Goal: Task Accomplishment & Management: Manage account settings

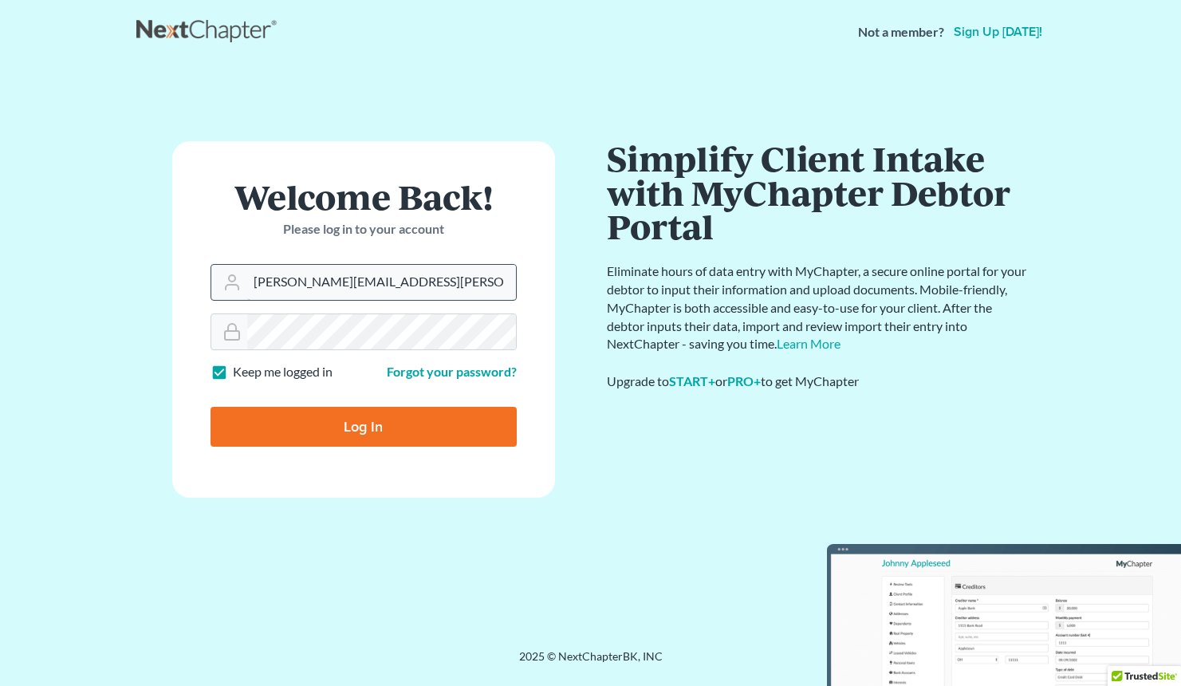
type input "whitley.bailey@wjeffreyscottlaw.com"
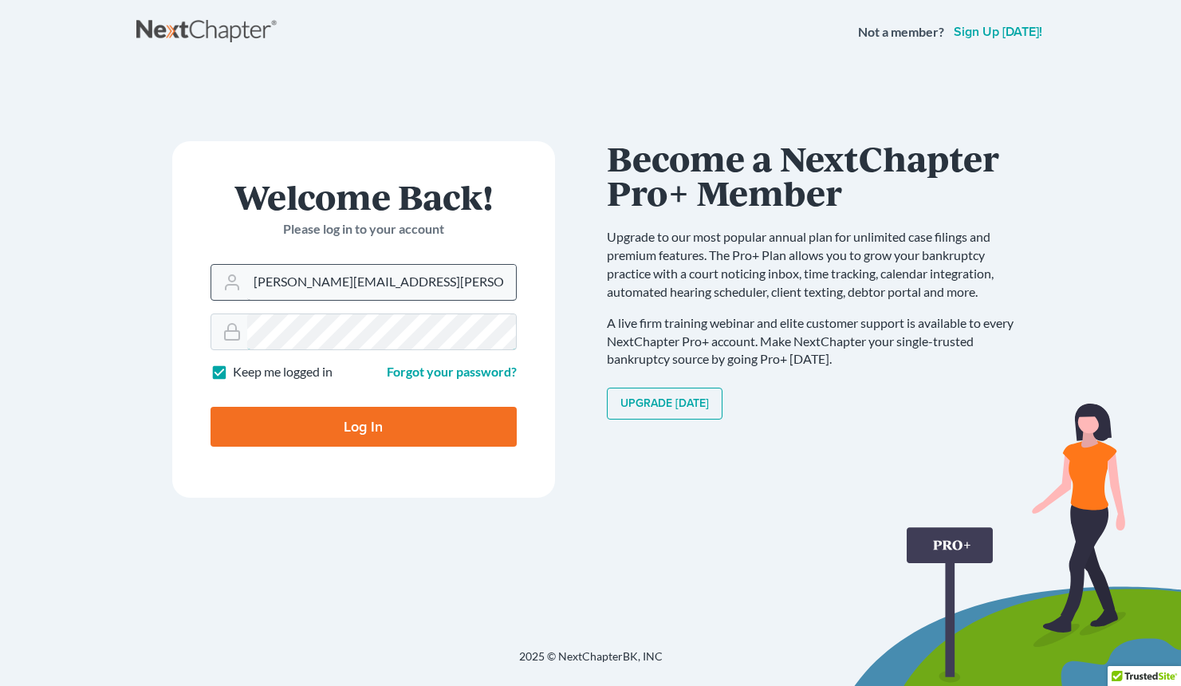
click at [363, 425] on input "Log In" at bounding box center [364, 427] width 306 height 40
type input "Thinking..."
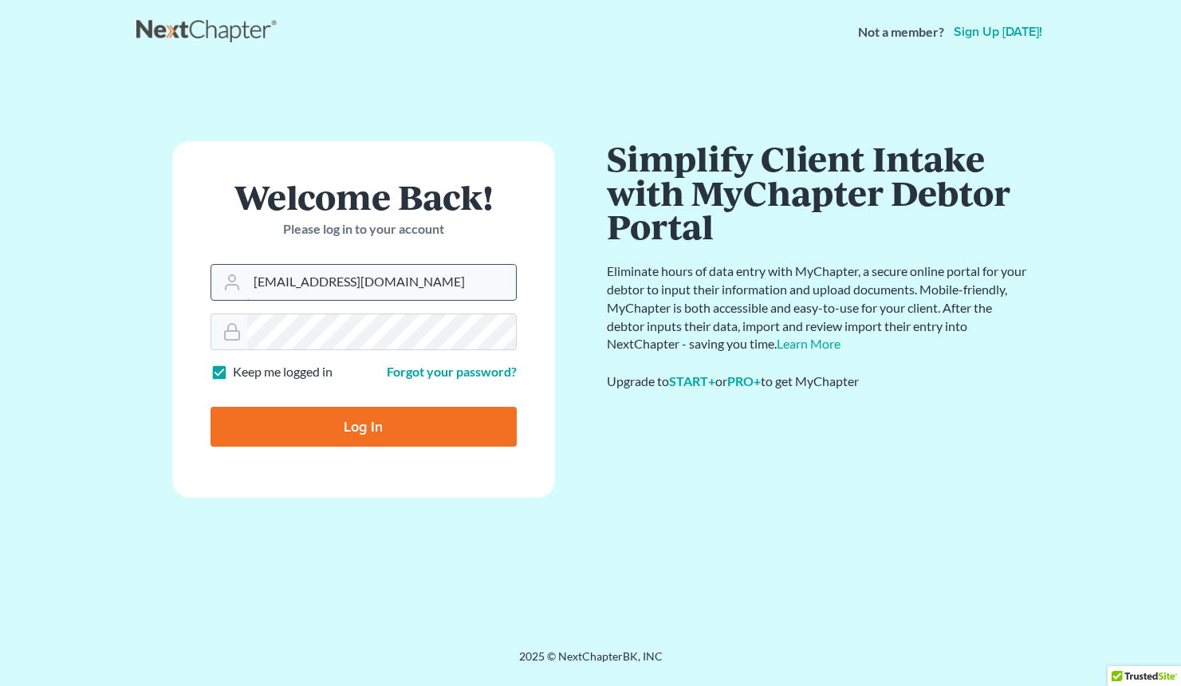
type input "whitleyhillbailey@gmail.com"
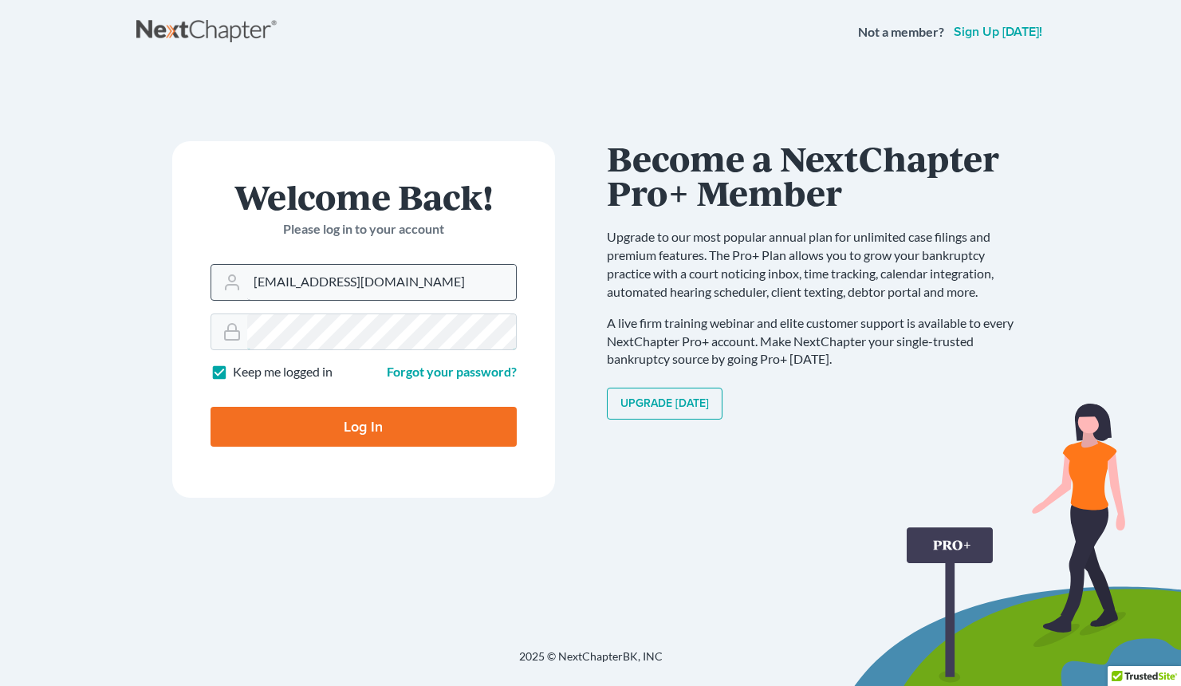
click at [363, 425] on input "Log In" at bounding box center [364, 427] width 306 height 40
type input "Thinking..."
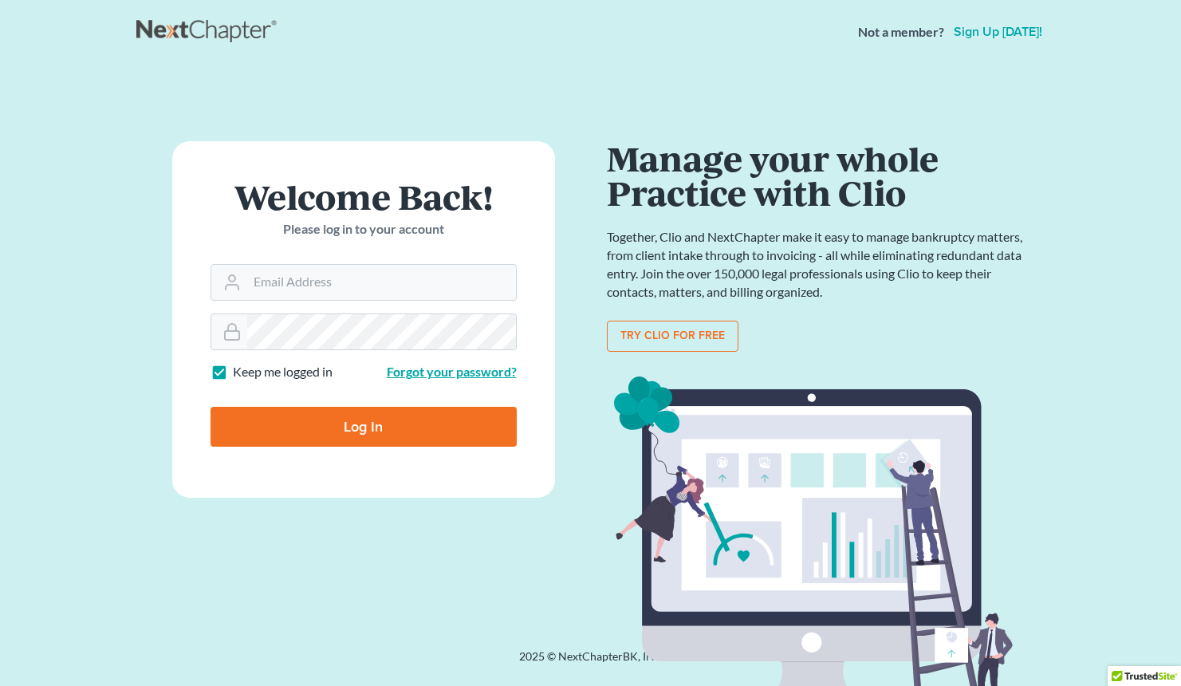
click at [435, 374] on link "Forgot your password?" at bounding box center [452, 371] width 130 height 15
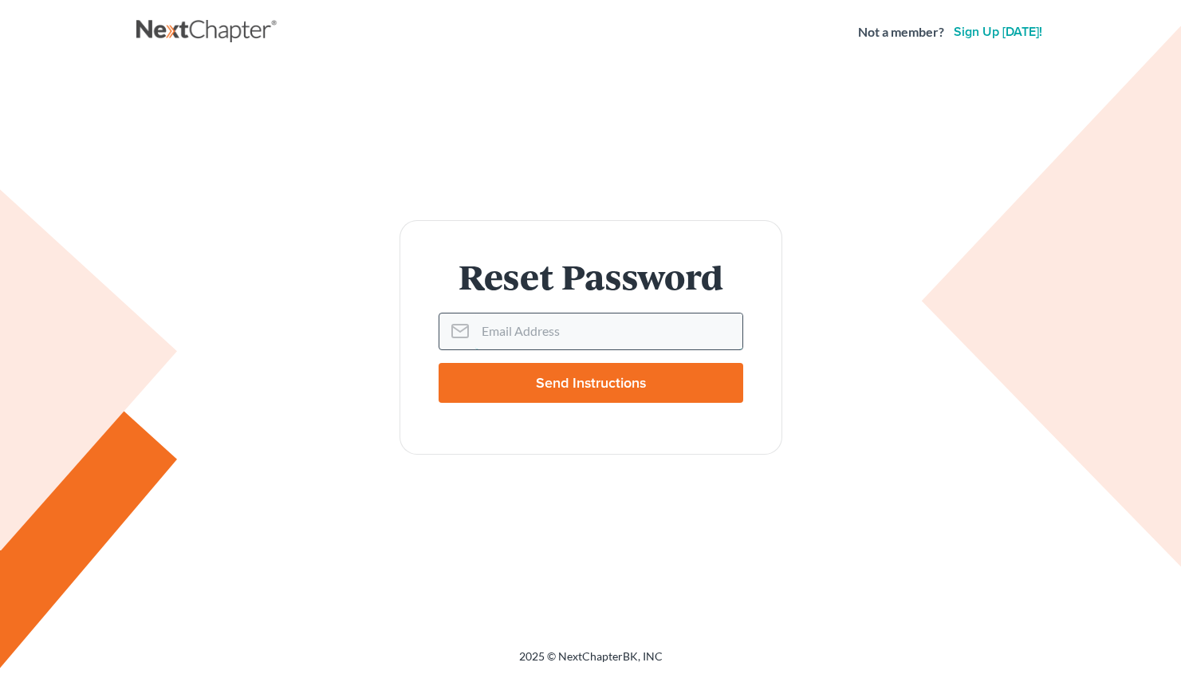
click at [534, 345] on input "Email Address" at bounding box center [608, 330] width 267 height 35
type input "Whitley.bailey@wjeffreyscottlaw.com"
click at [590, 382] on input "Send Instructions" at bounding box center [591, 383] width 305 height 40
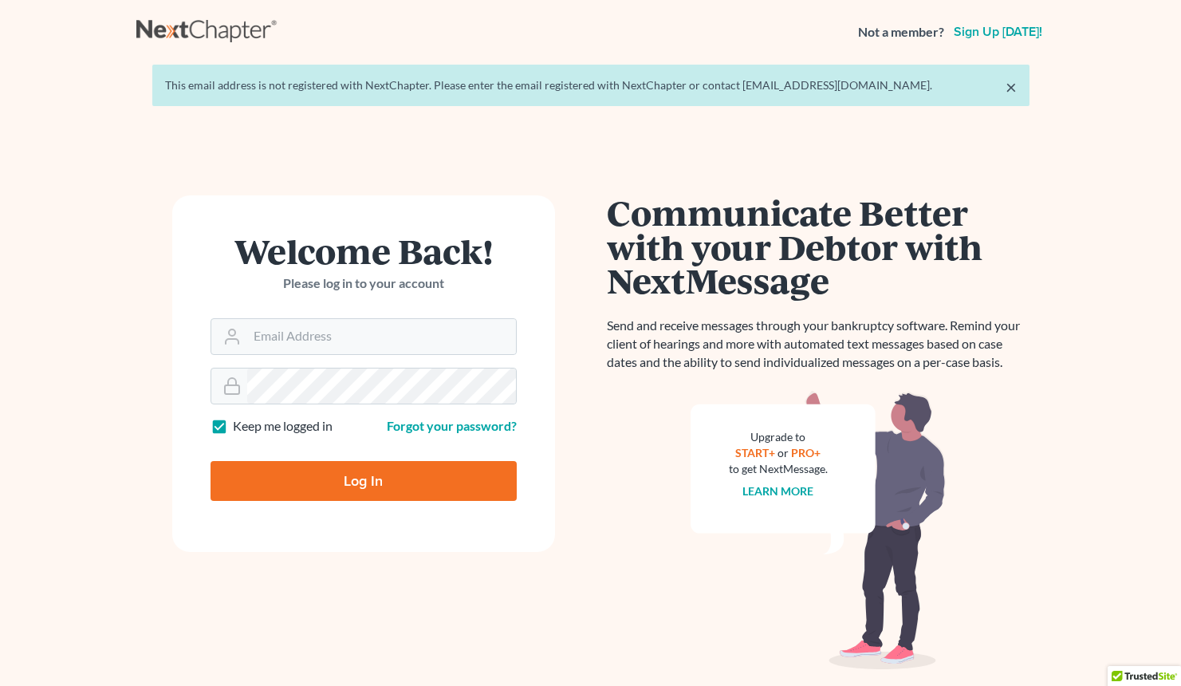
click at [782, 89] on div "This email address is not registered with NextChapter. Please enter the email r…" at bounding box center [591, 85] width 852 height 16
